Goal: Find specific page/section: Find specific page/section

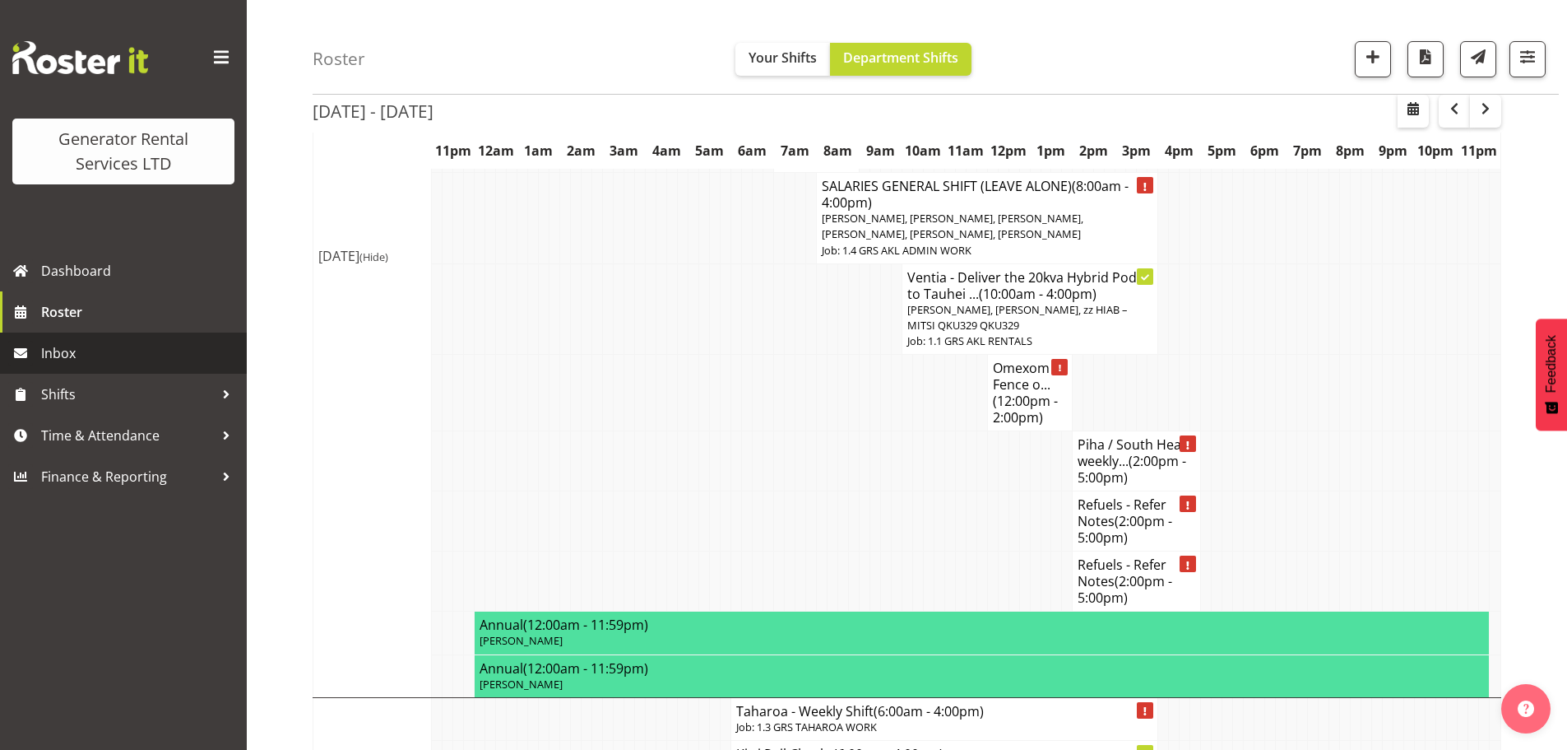
scroll to position [1892, 0]
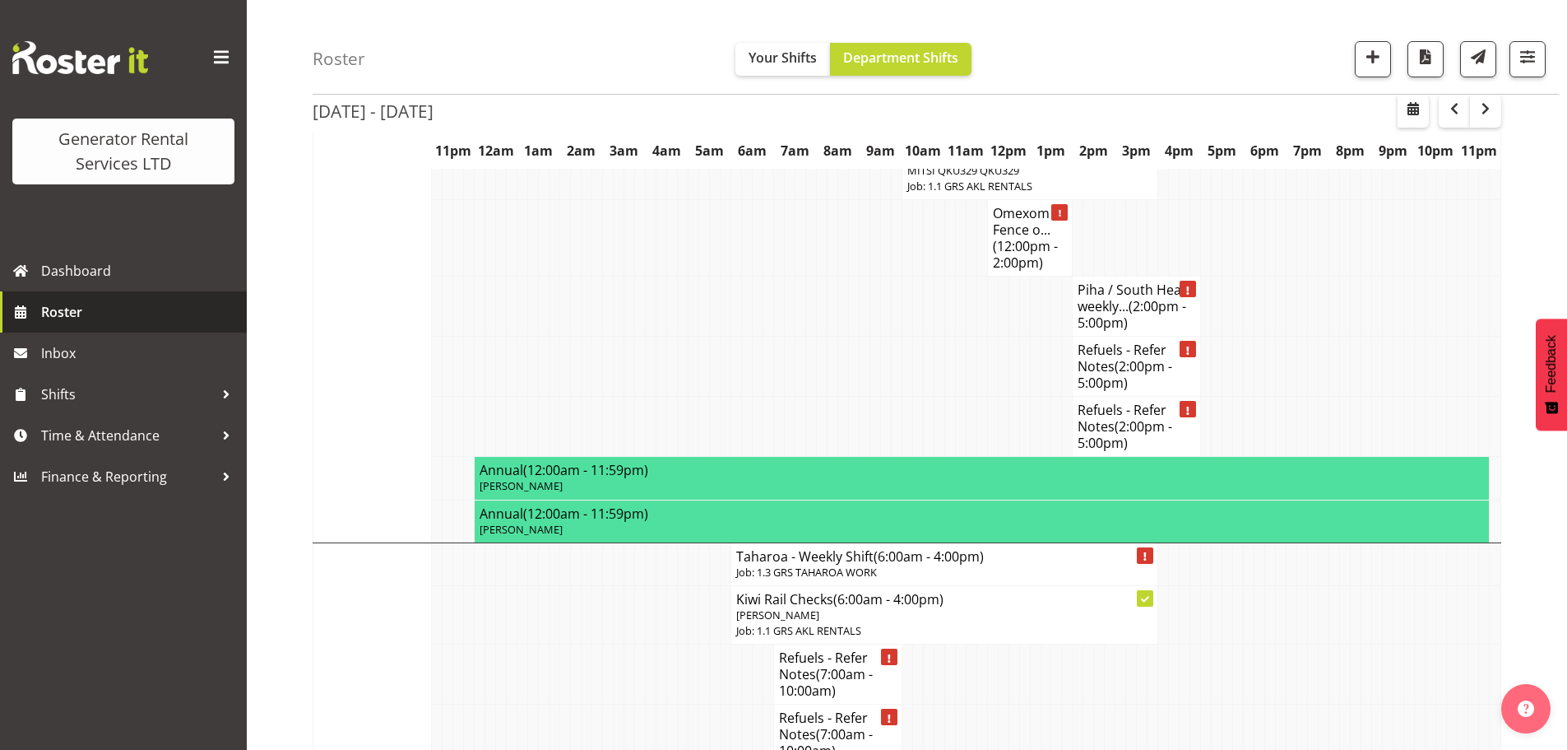
click at [95, 315] on span "Roster" at bounding box center [139, 311] width 197 height 25
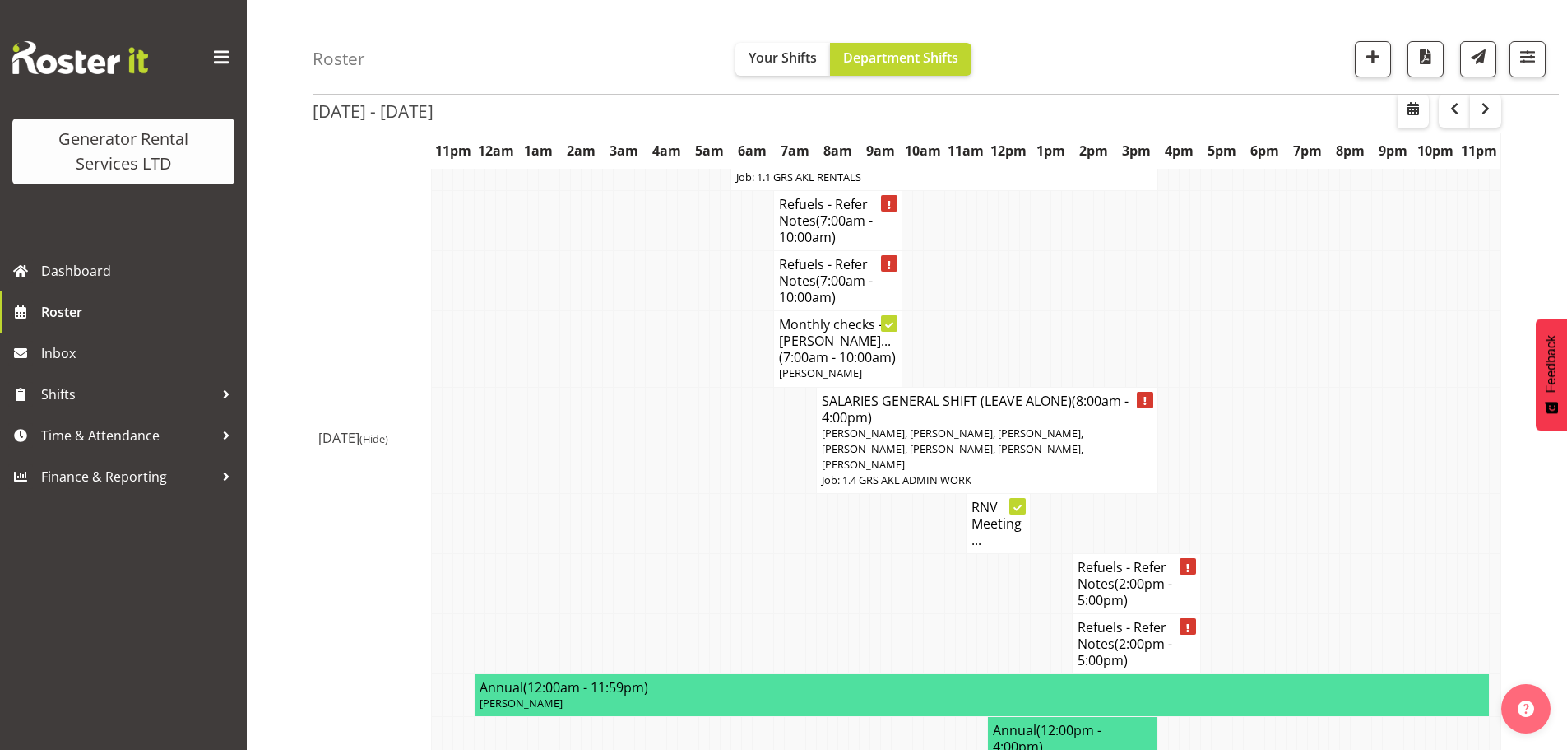
scroll to position [2386, 0]
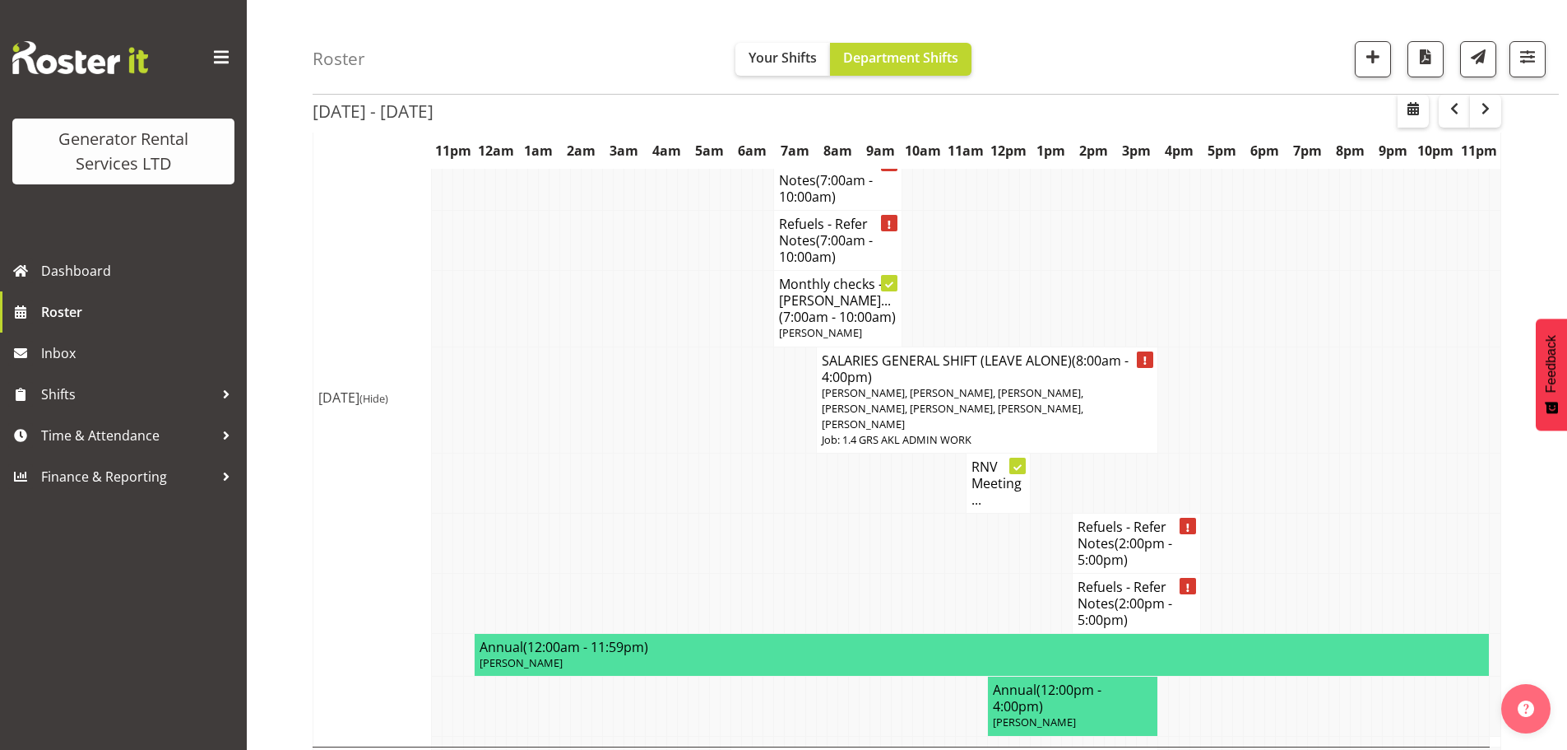
drag, startPoint x: 560, startPoint y: 37, endPoint x: 551, endPoint y: 28, distance: 12.2
click at [560, 37] on div "Roster Your Shifts Department Shifts 1 Locations Clear GRS [GEOGRAPHIC_DATA] GR…" at bounding box center [936, 47] width 1247 height 95
